Goal: Transaction & Acquisition: Subscribe to service/newsletter

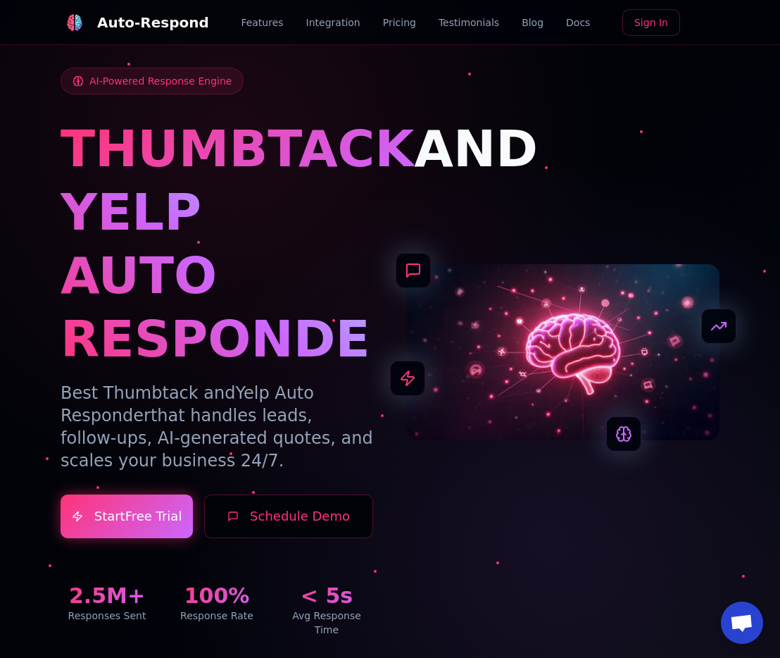
click at [164, 490] on div "AI-Powered Response Engine THUMBTACK AND YELP AUTO RESPONDER Best Thumbtack and…" at bounding box center [217, 352] width 313 height 569
click at [160, 511] on link "Start 7-Days Free Trial" at bounding box center [127, 516] width 134 height 44
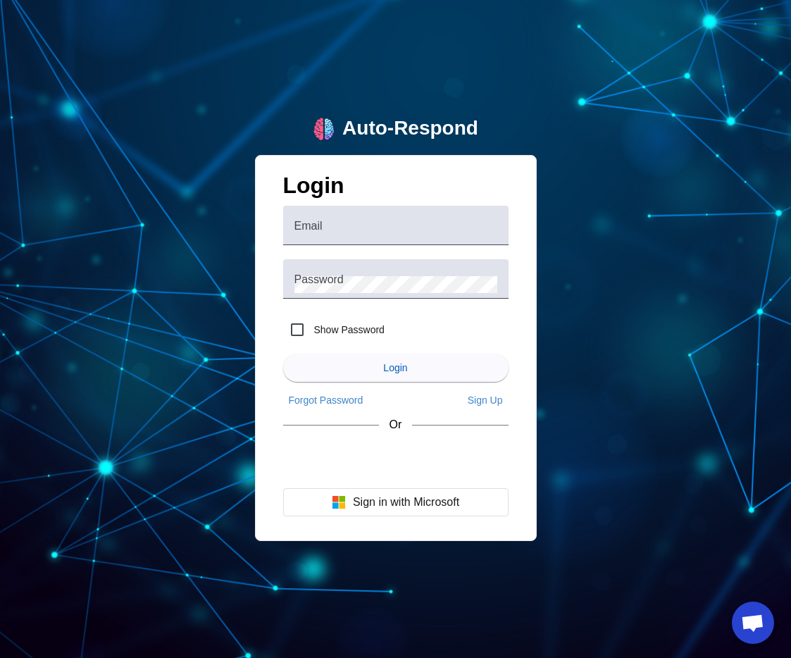
click at [311, 116] on div "Auto-Respond Login Email Password Show Password Login Forgot Password Sign Up O…" at bounding box center [395, 329] width 791 height 658
